Goal: Task Accomplishment & Management: Manage account settings

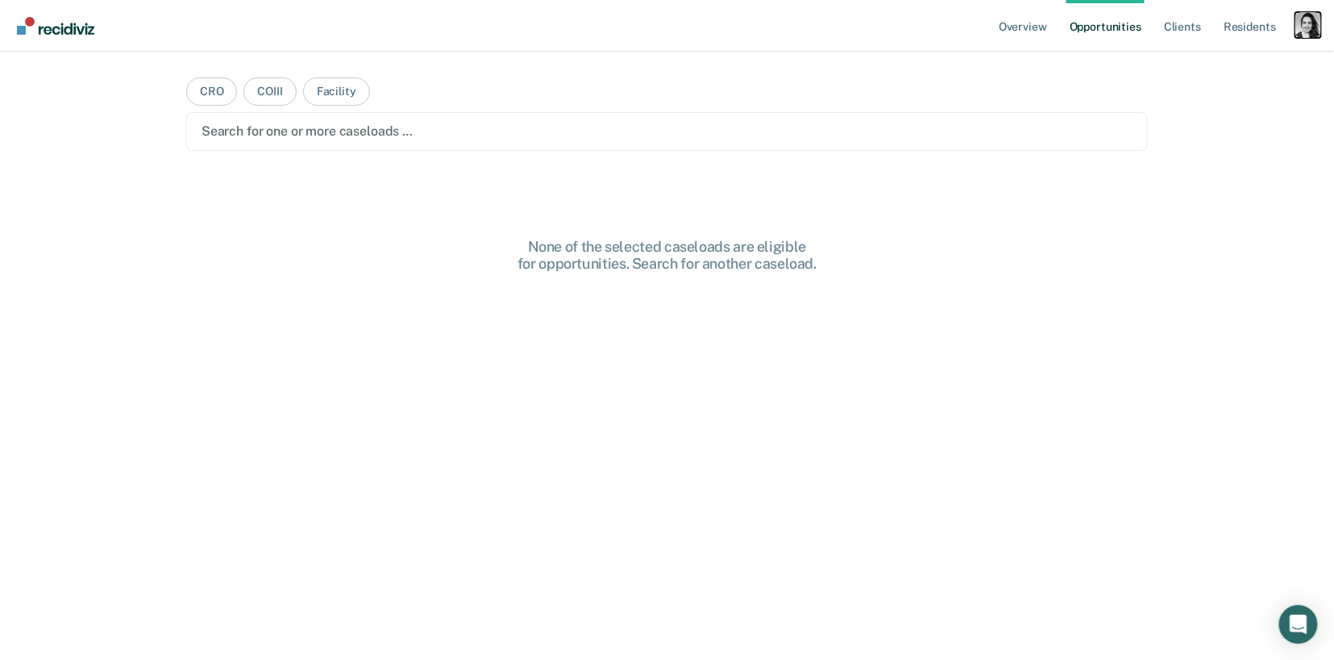
click at [1309, 19] on div "Profile dropdown button" at bounding box center [1309, 25] width 26 height 26
click at [1192, 59] on link "Profile" at bounding box center [1244, 66] width 130 height 14
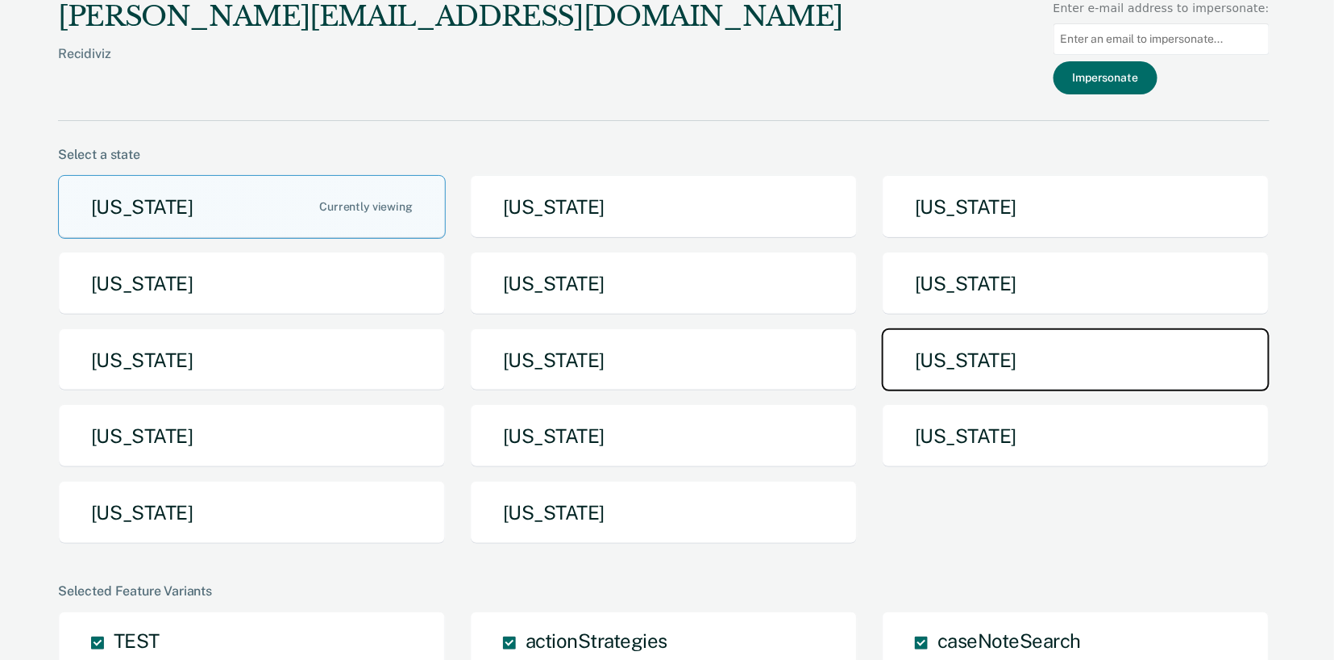
click at [1035, 360] on button "[US_STATE]" at bounding box center [1076, 360] width 388 height 64
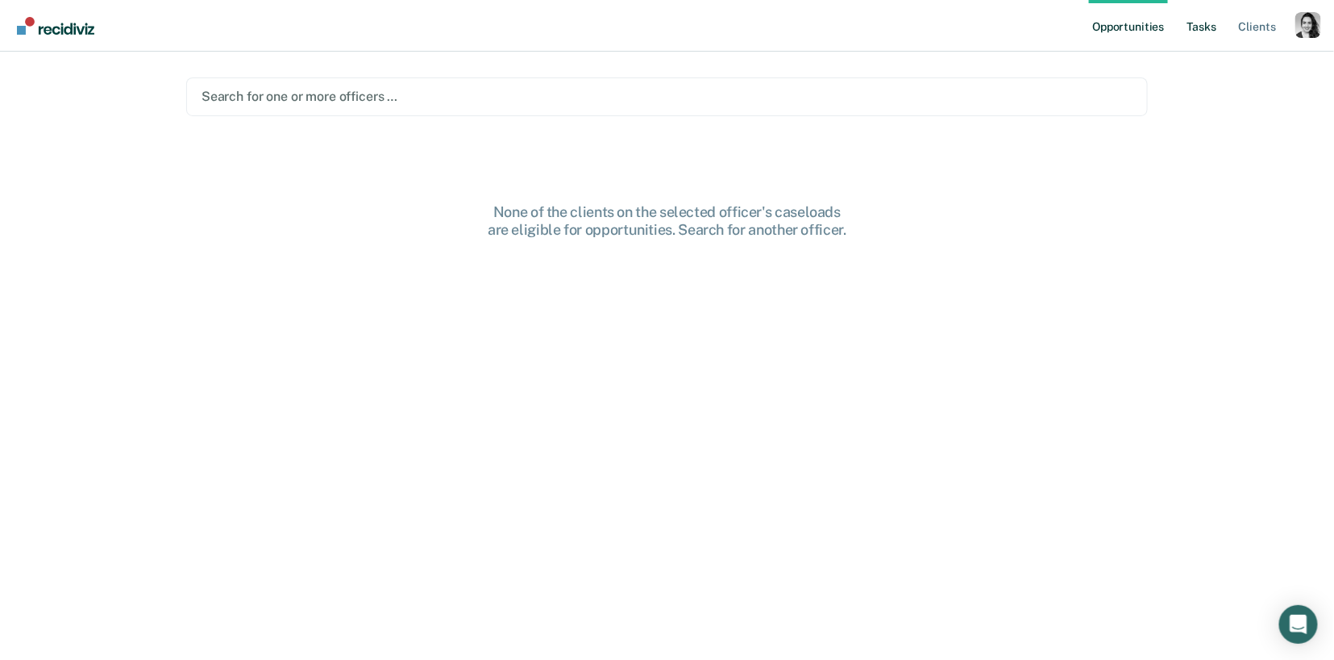
click at [1209, 32] on link "Tasks" at bounding box center [1202, 26] width 35 height 52
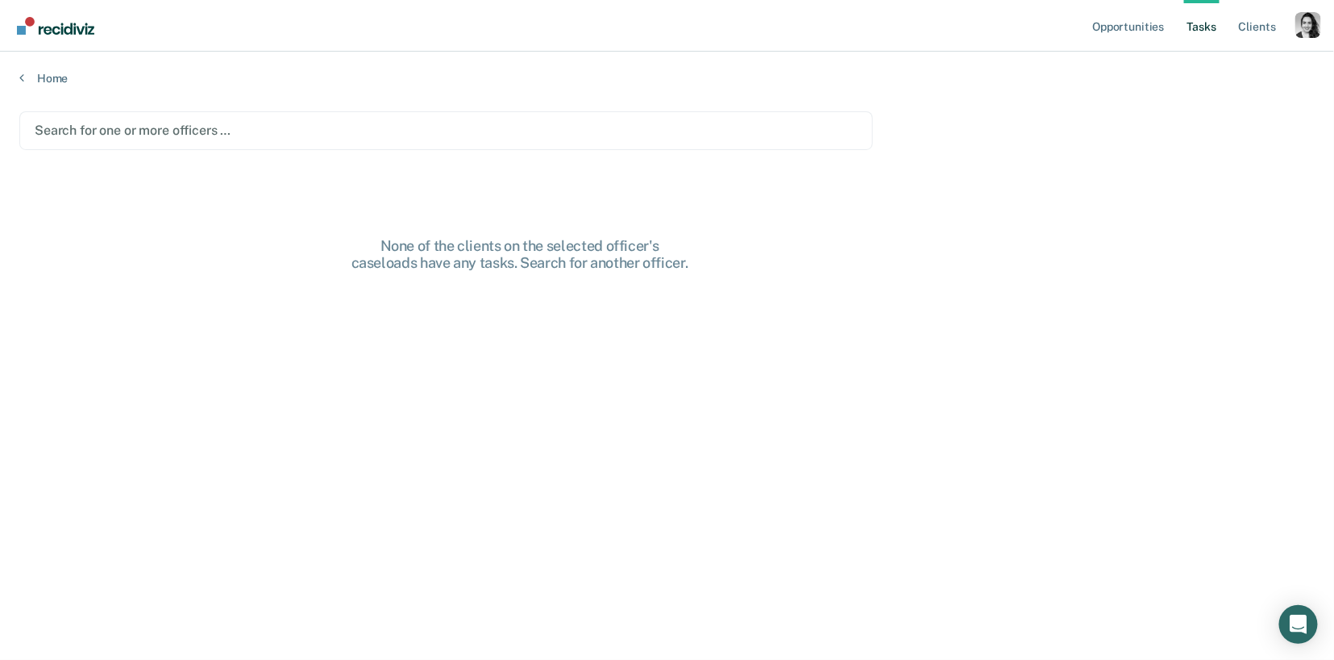
click at [310, 102] on main "Search for one or more officers … None of the clients on the selected officer's…" at bounding box center [667, 369] width 1334 height 569
click at [310, 103] on main "Search for one or more officers … None of the clients on the selected officer's…" at bounding box center [667, 369] width 1334 height 569
click at [306, 122] on div at bounding box center [446, 130] width 823 height 19
